Goal: Transaction & Acquisition: Purchase product/service

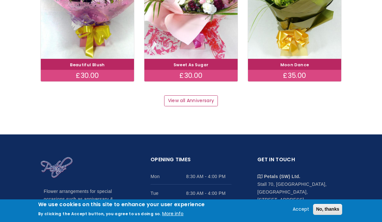
scroll to position [879, 0]
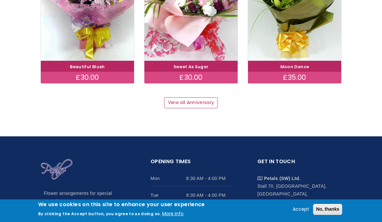
click at [198, 97] on link "View all Anniversary" at bounding box center [191, 102] width 54 height 11
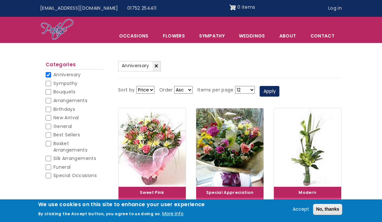
click at [50, 165] on input "Funeral" at bounding box center [49, 168] width 6 height 6
checkbox input "true"
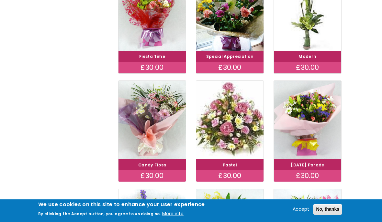
click at [349, 133] on div "At present, sundry items cannot be purchased online. Here are just a few exampl…" at bounding box center [191, 48] width 382 height 529
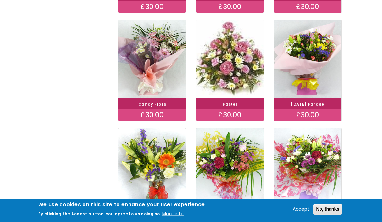
scroll to position [360, 0]
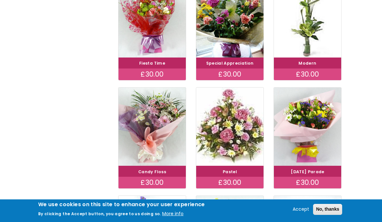
scroll to position [298, 0]
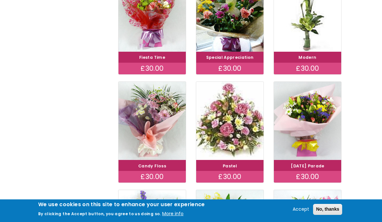
click at [241, 124] on img at bounding box center [229, 121] width 67 height 79
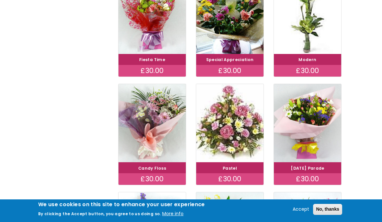
scroll to position [295, 0]
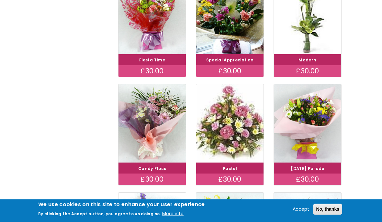
click at [4, 109] on div "At present, sundry items cannot be purchased online. Here are just a few exampl…" at bounding box center [191, 52] width 382 height 529
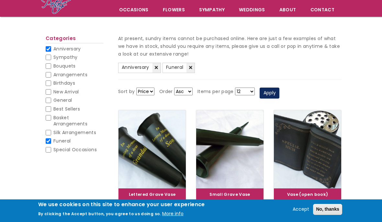
scroll to position [49, 0]
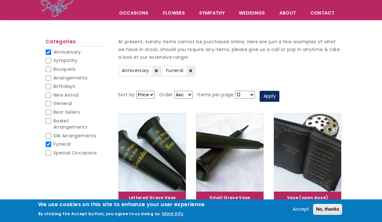
click at [50, 61] on input "Sympathy" at bounding box center [49, 61] width 6 height 6
checkbox input "true"
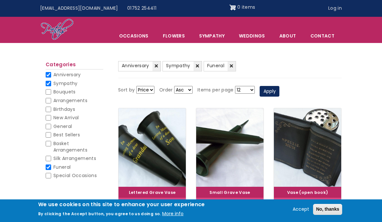
click at [50, 74] on input "Anniversary" at bounding box center [49, 75] width 6 height 6
checkbox input "false"
click at [49, 85] on input "Sympathy" at bounding box center [49, 84] width 6 height 6
checkbox input "false"
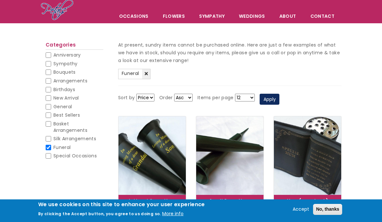
scroll to position [6, 0]
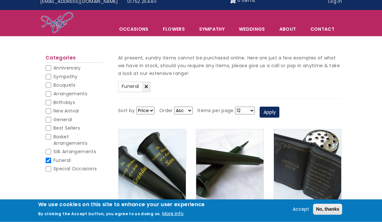
click at [253, 109] on select "12 18 24 30 - All -" at bounding box center [245, 111] width 20 height 8
select select "30"
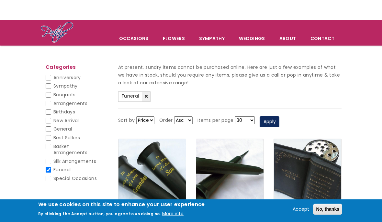
scroll to position [21, 0]
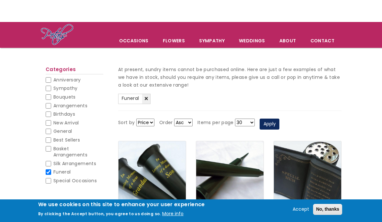
click at [278, 122] on button "Apply" at bounding box center [270, 124] width 20 height 11
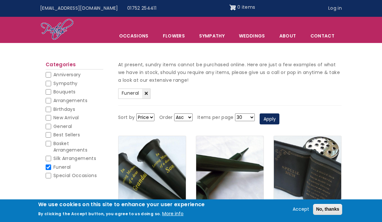
click at [51, 82] on input "Sympathy" at bounding box center [49, 84] width 6 height 6
checkbox input "true"
